Goal: Task Accomplishment & Management: Use online tool/utility

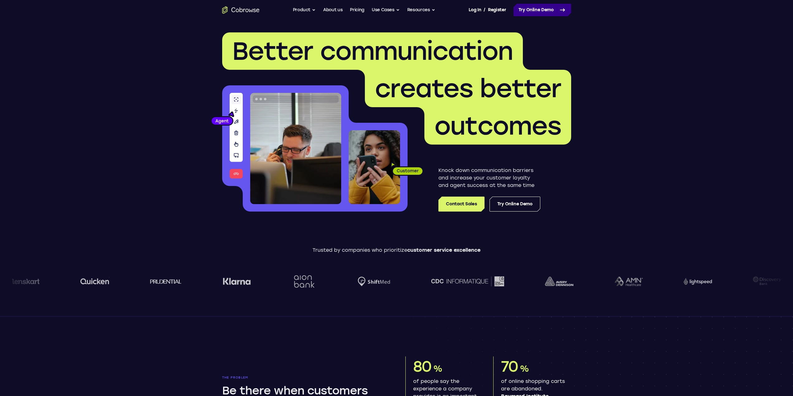
click at [527, 9] on link "Try Online Demo" at bounding box center [543, 10] width 58 height 12
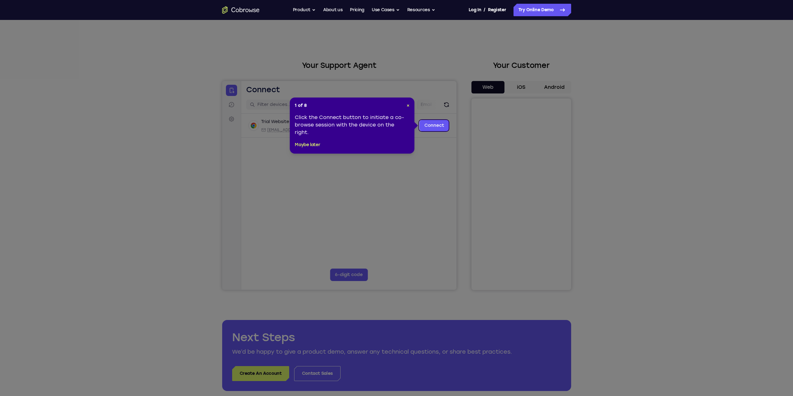
click at [440, 173] on icon at bounding box center [399, 198] width 798 height 396
click at [426, 126] on link "Connect" at bounding box center [434, 125] width 30 height 11
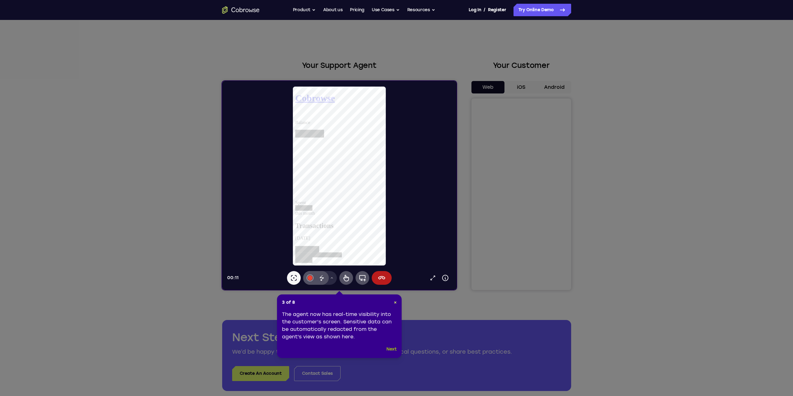
click at [393, 351] on button "Next" at bounding box center [392, 349] width 10 height 7
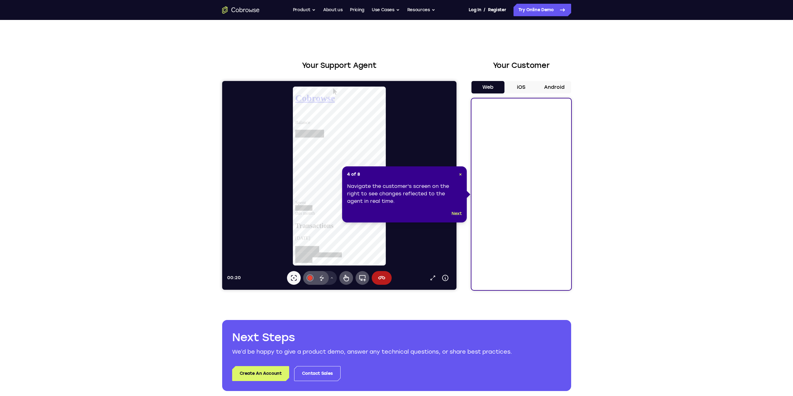
click at [524, 91] on button "iOS" at bounding box center [521, 87] width 33 height 12
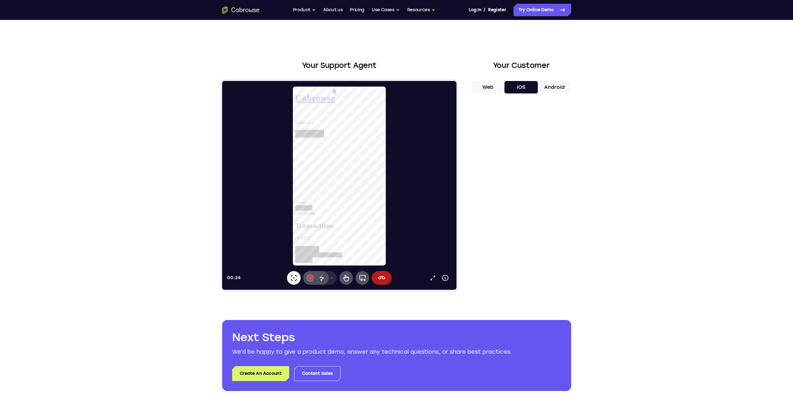
click at [489, 88] on button "Web" at bounding box center [488, 87] width 33 height 12
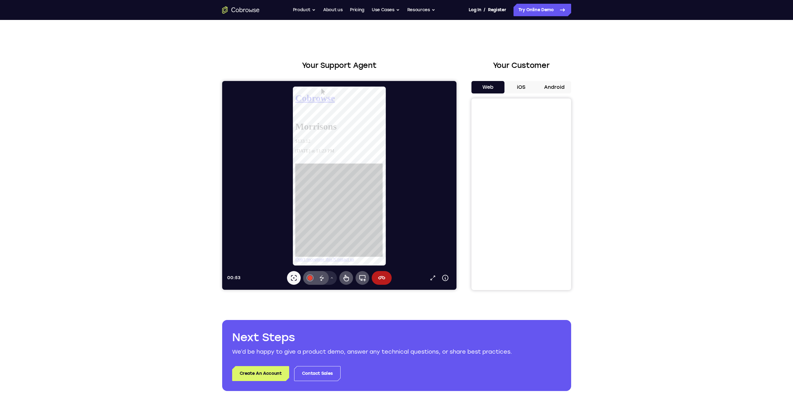
click at [515, 84] on button "iOS" at bounding box center [521, 87] width 33 height 12
click at [392, 191] on div at bounding box center [341, 176] width 229 height 180
click at [364, 280] on icon at bounding box center [362, 278] width 7 height 6
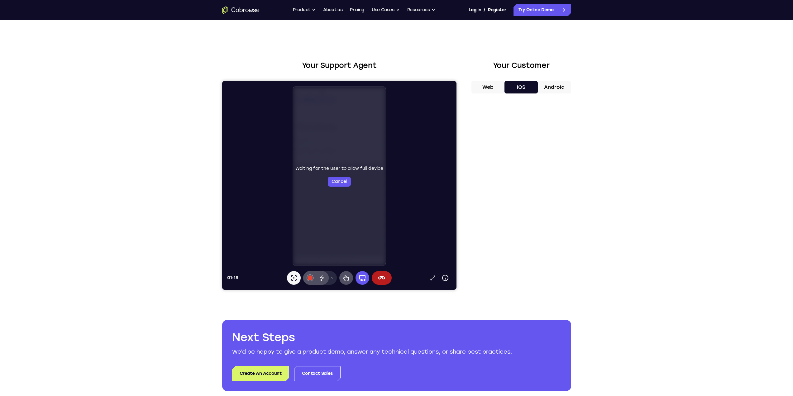
click at [426, 273] on div "Open in a new tab Device info Expand toolbar" at bounding box center [438, 278] width 25 height 12
click at [490, 81] on button "Web" at bounding box center [488, 87] width 33 height 12
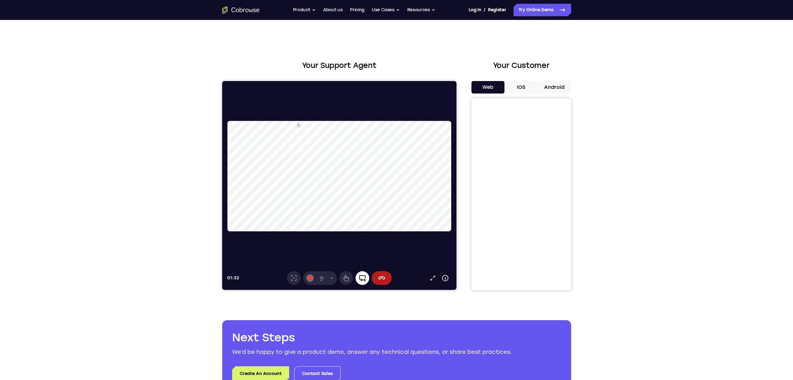
click at [362, 282] on icon at bounding box center [362, 277] width 7 height 7
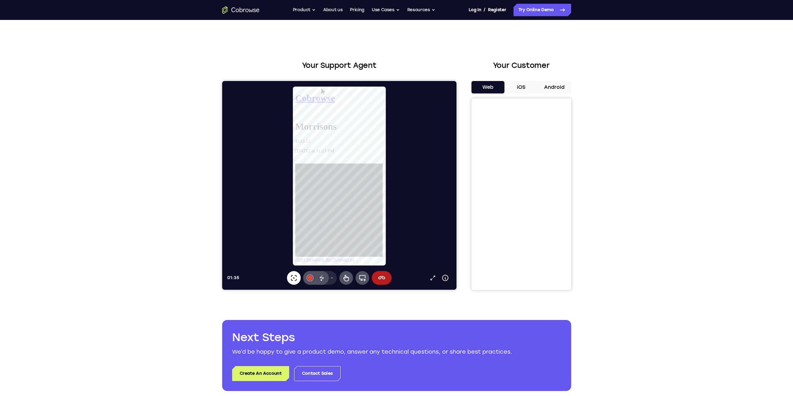
click at [294, 280] on icon at bounding box center [293, 277] width 7 height 7
click at [428, 277] on link "Open in a new tab" at bounding box center [432, 278] width 12 height 12
click at [385, 276] on icon at bounding box center [381, 277] width 7 height 7
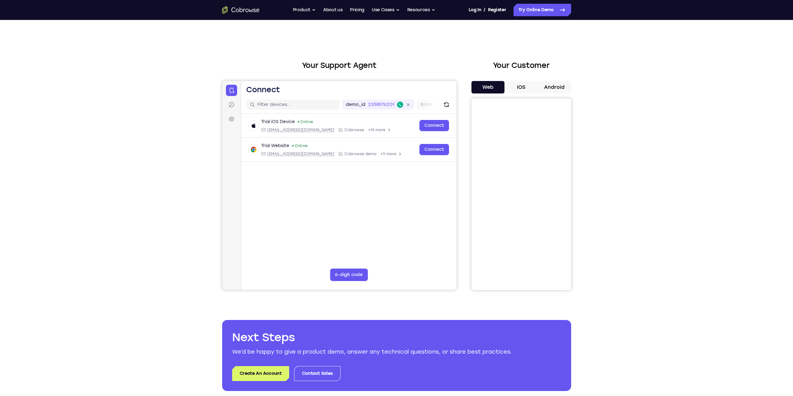
click at [610, 110] on div "Your Support Agent Your Customer Web iOS Android Next Steps We’d be happy to gi…" at bounding box center [396, 225] width 793 height 411
click at [605, 180] on div "Your Support Agent Your Customer Web iOS Android Next Steps We’d be happy to gi…" at bounding box center [396, 225] width 793 height 411
click at [649, 108] on div "Your Support Agent Your Customer Web iOS Android Next Steps We’d be happy to gi…" at bounding box center [396, 225] width 793 height 411
